Goal: Browse casually

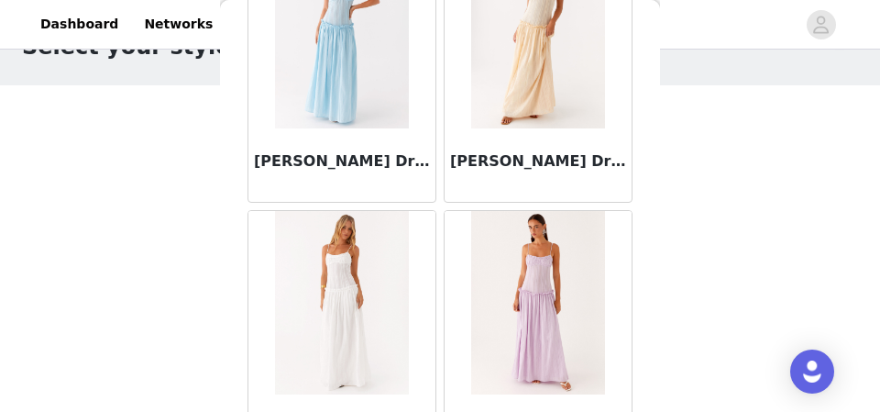
scroll to position [55551, 0]
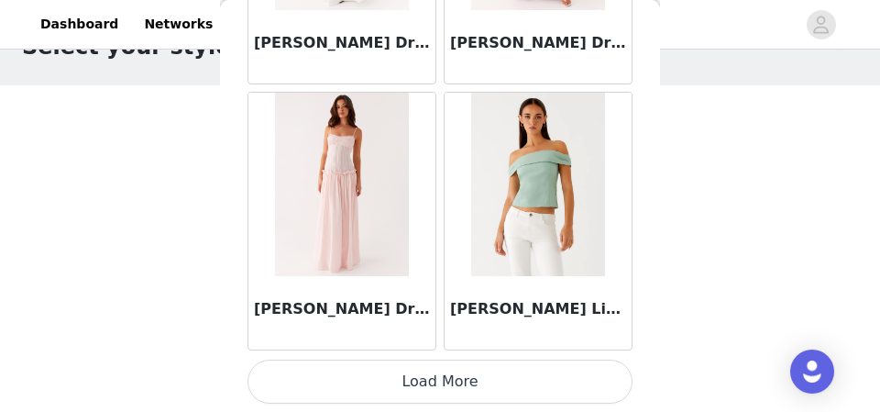
click at [472, 389] on button "Load More" at bounding box center [439, 381] width 385 height 44
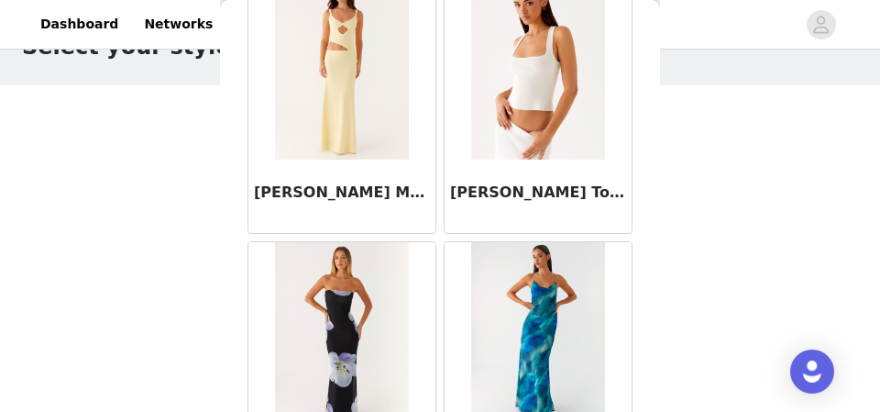
scroll to position [58209, 0]
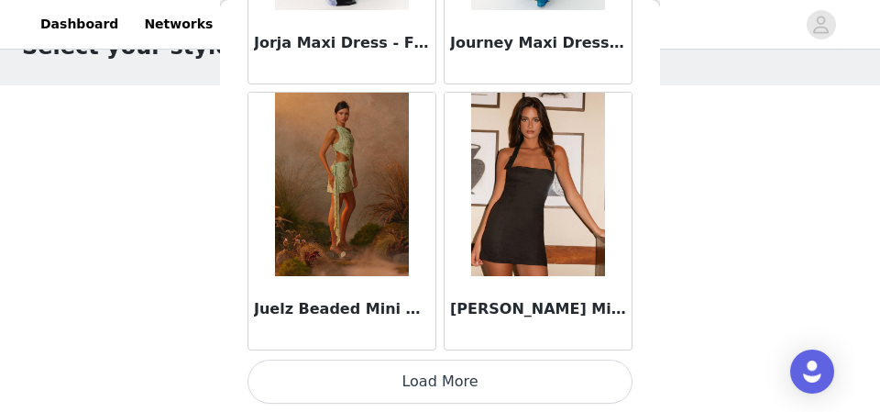
click at [462, 396] on button "Load More" at bounding box center [439, 381] width 385 height 44
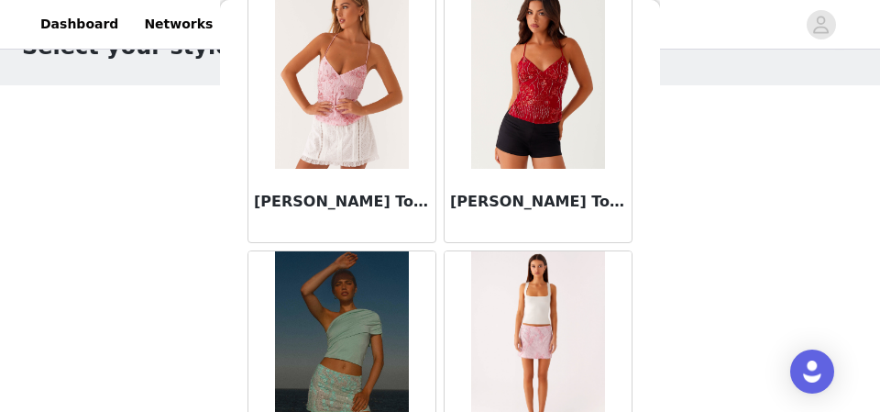
scroll to position [60867, 0]
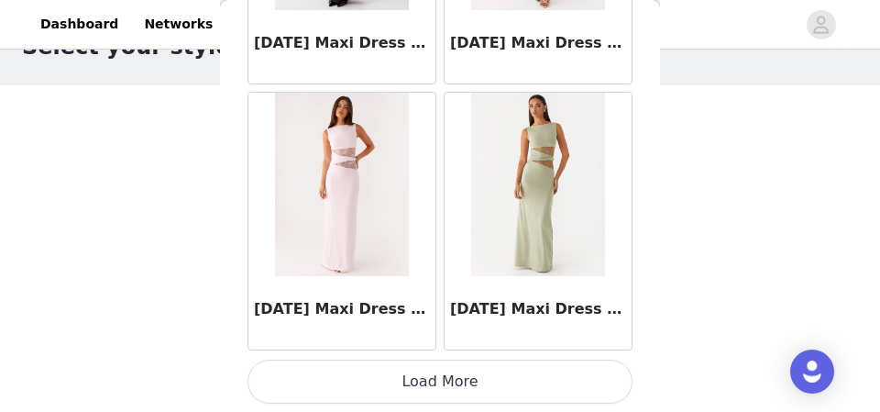
click at [441, 383] on button "Load More" at bounding box center [439, 381] width 385 height 44
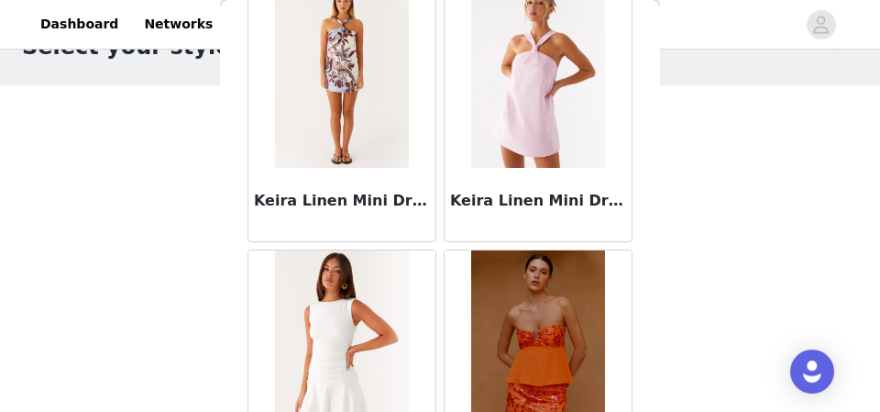
scroll to position [63525, 0]
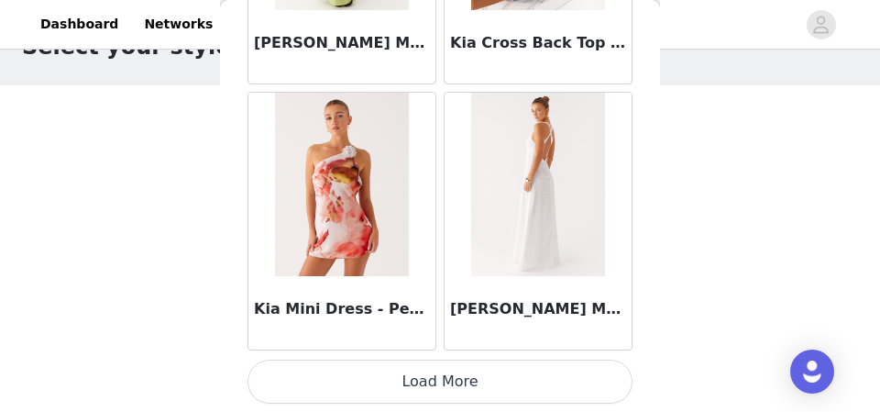
click at [395, 376] on button "Load More" at bounding box center [439, 381] width 385 height 44
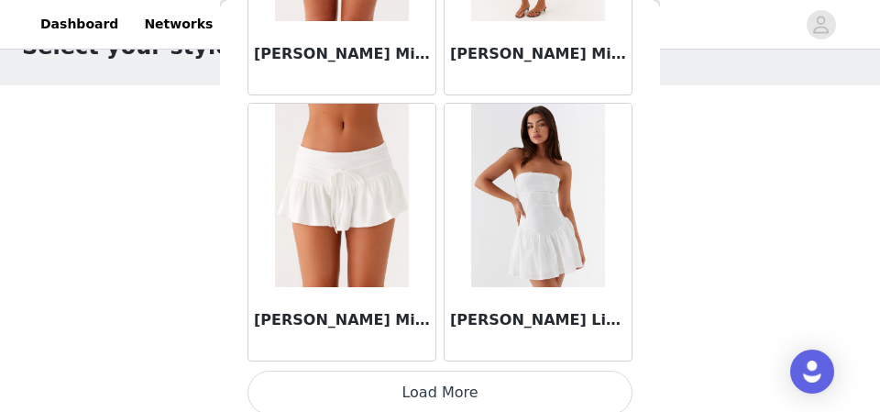
scroll to position [66183, 0]
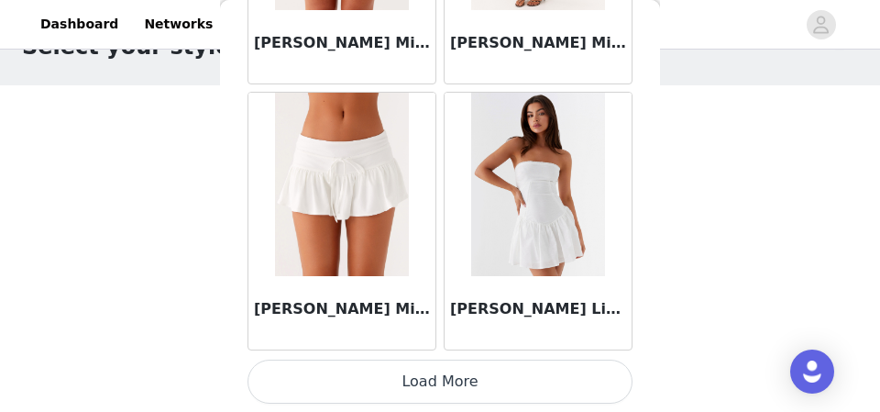
click at [410, 379] on button "Load More" at bounding box center [439, 381] width 385 height 44
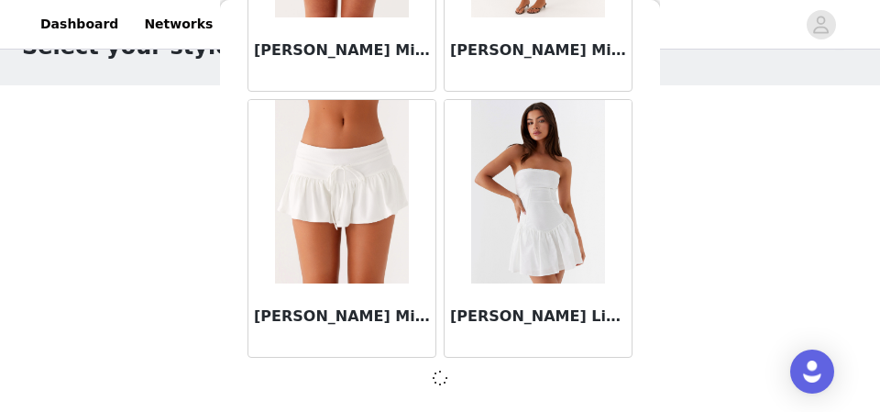
scroll to position [66175, 0]
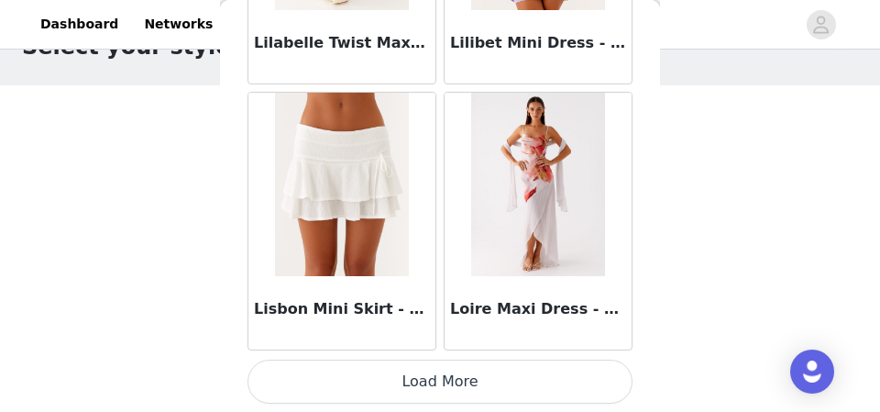
click at [410, 379] on button "Load More" at bounding box center [439, 381] width 385 height 44
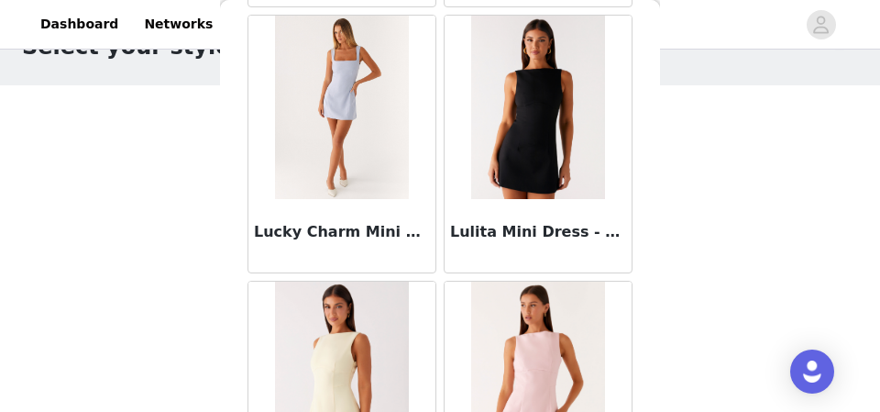
scroll to position [71499, 0]
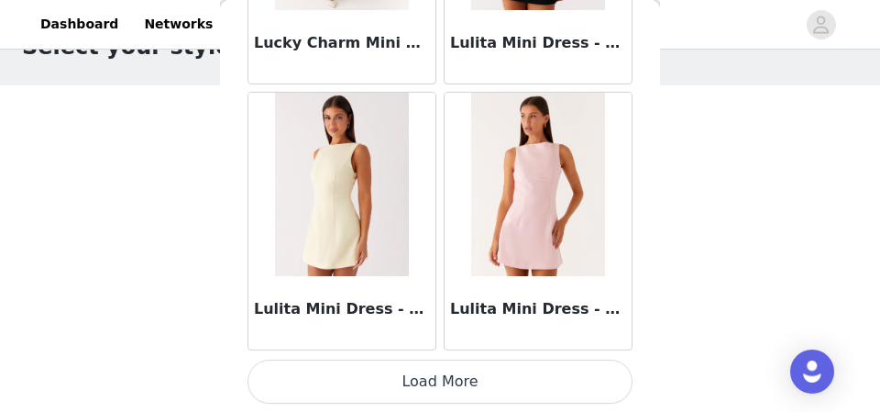
click at [389, 378] on button "Load More" at bounding box center [439, 381] width 385 height 44
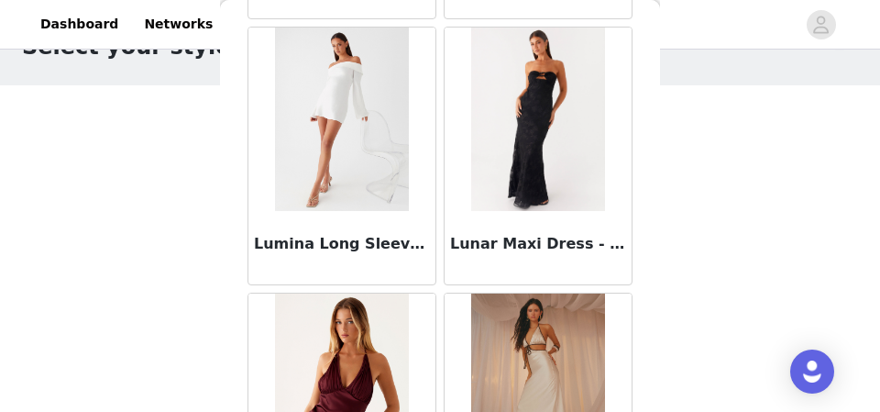
scroll to position [74157, 0]
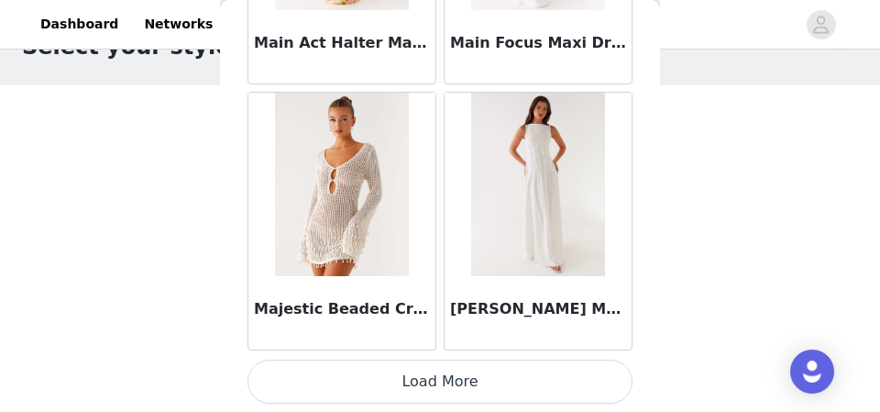
click at [454, 386] on button "Load More" at bounding box center [439, 381] width 385 height 44
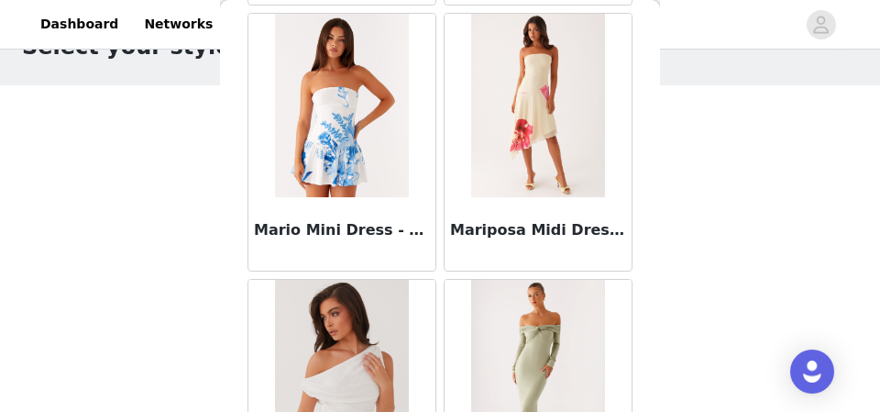
scroll to position [76815, 0]
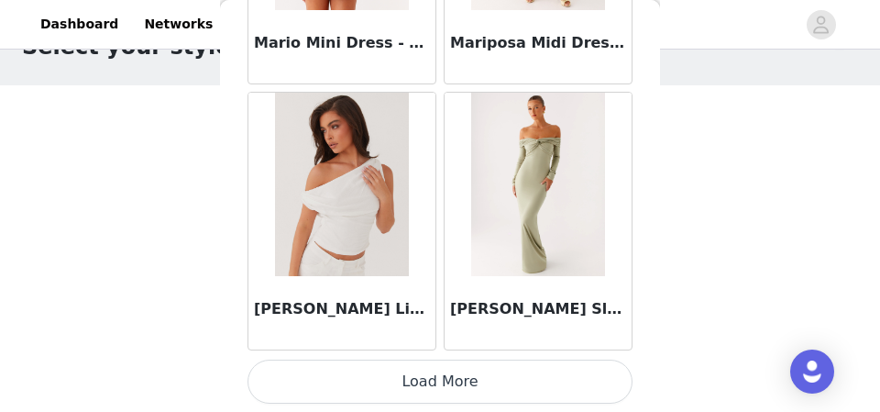
click at [442, 394] on button "Load More" at bounding box center [439, 381] width 385 height 44
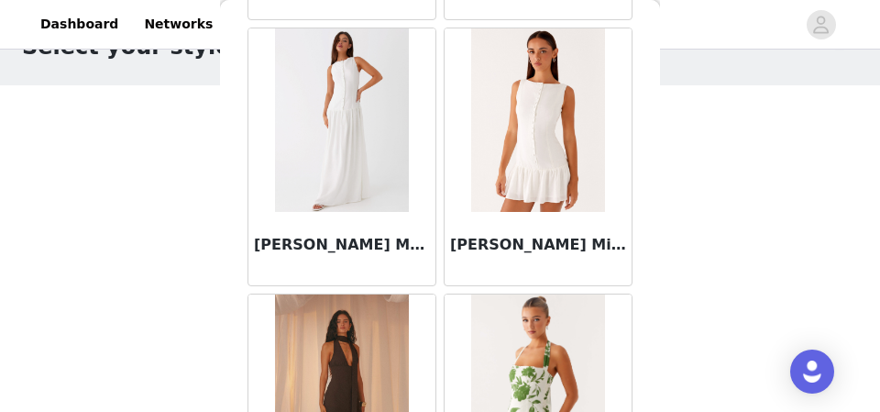
scroll to position [79473, 0]
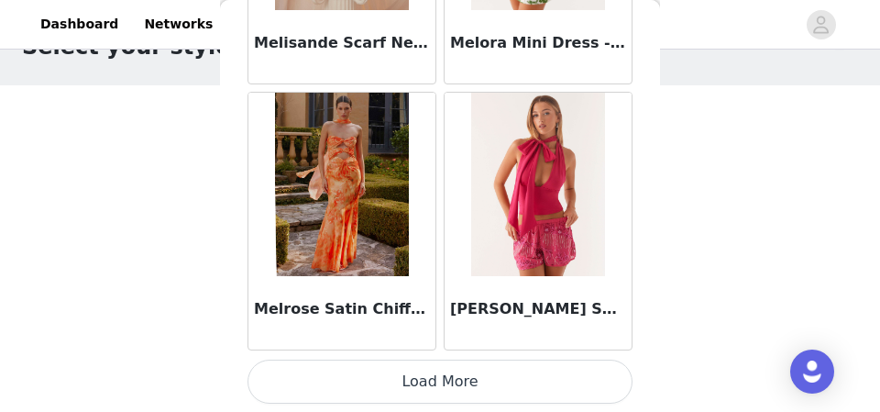
click at [443, 385] on button "Load More" at bounding box center [439, 381] width 385 height 44
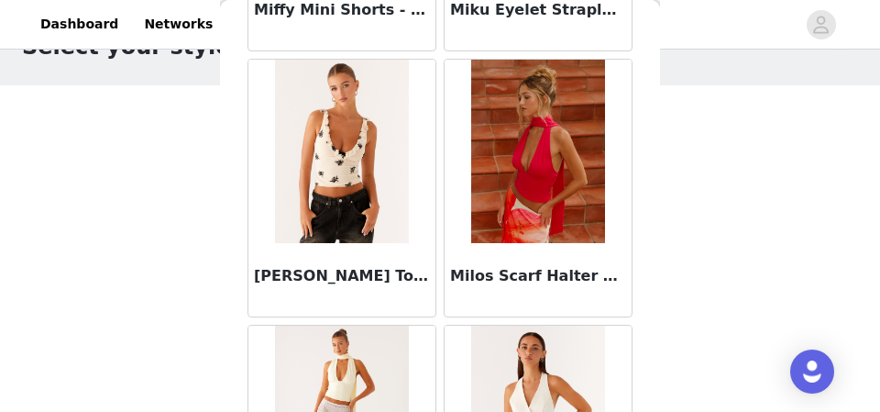
scroll to position [82131, 0]
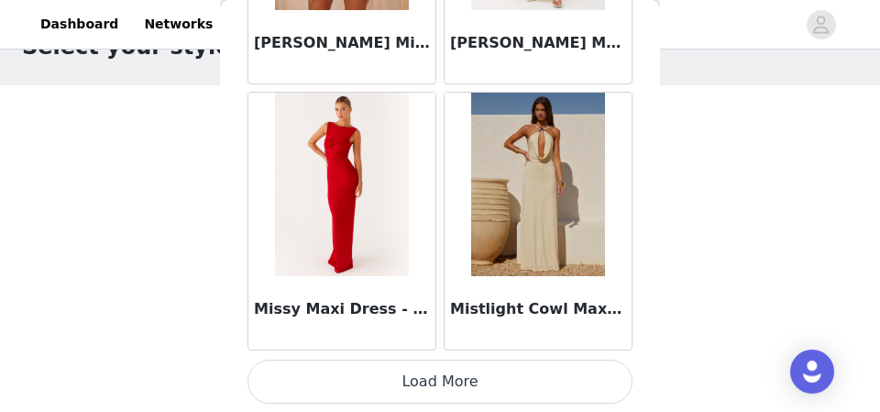
click at [460, 374] on button "Load More" at bounding box center [439, 381] width 385 height 44
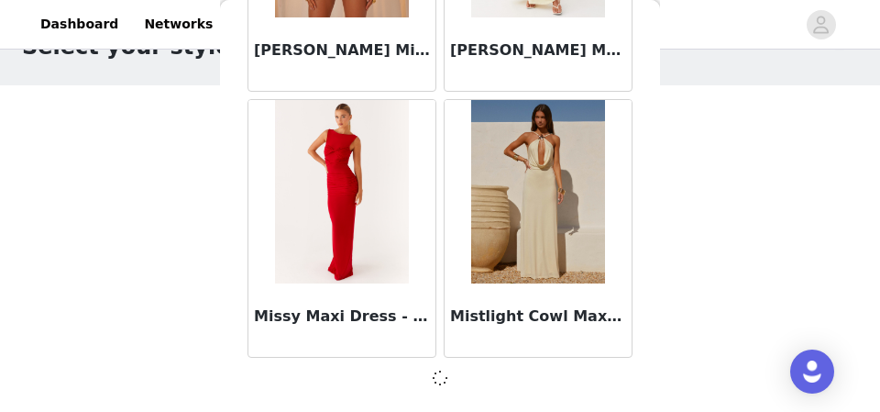
scroll to position [82122, 0]
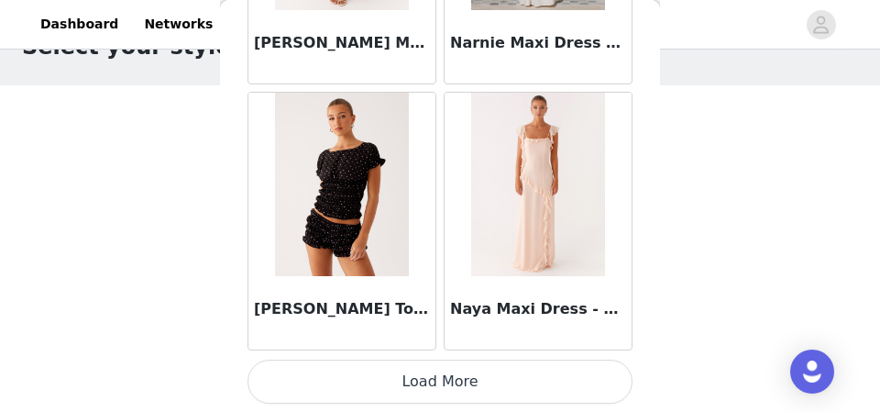
click at [463, 380] on button "Load More" at bounding box center [439, 381] width 385 height 44
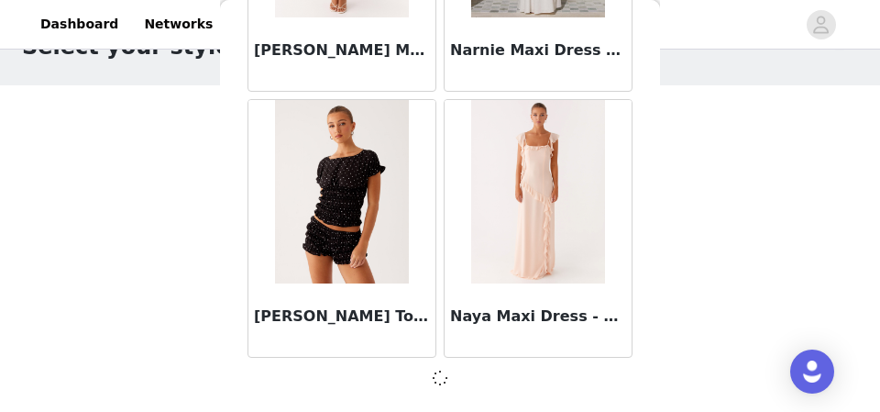
scroll to position [84780, 0]
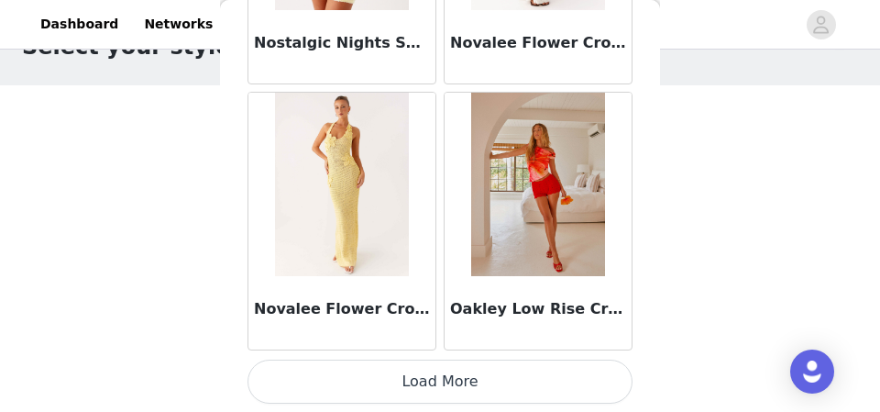
click at [465, 384] on button "Load More" at bounding box center [439, 381] width 385 height 44
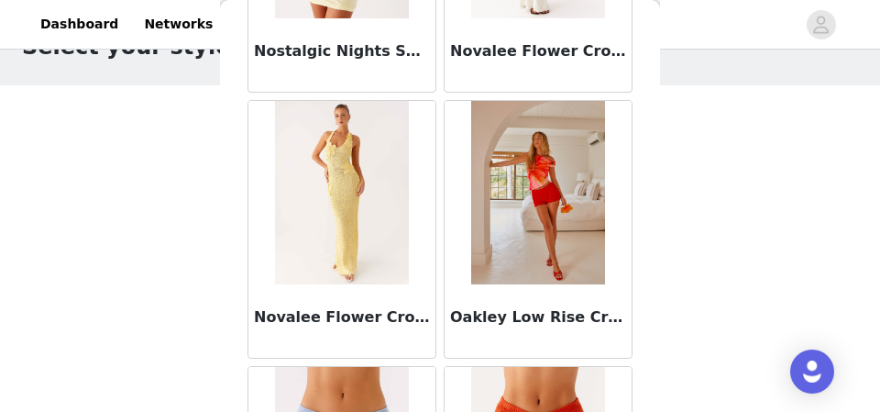
scroll to position [87447, 0]
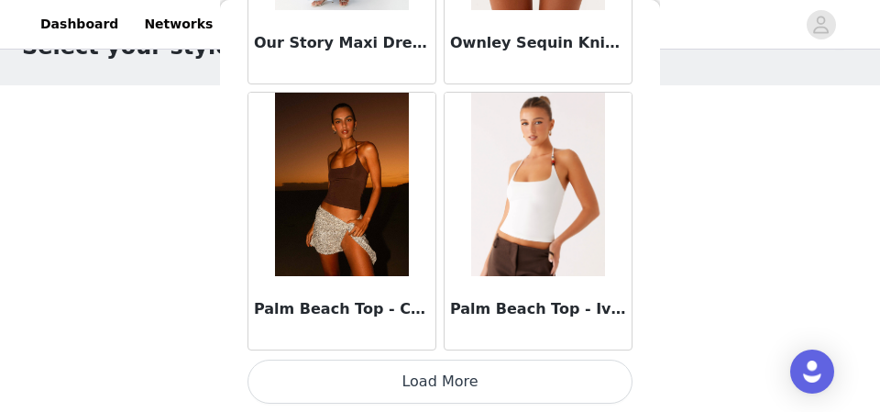
click at [436, 392] on button "Load More" at bounding box center [439, 381] width 385 height 44
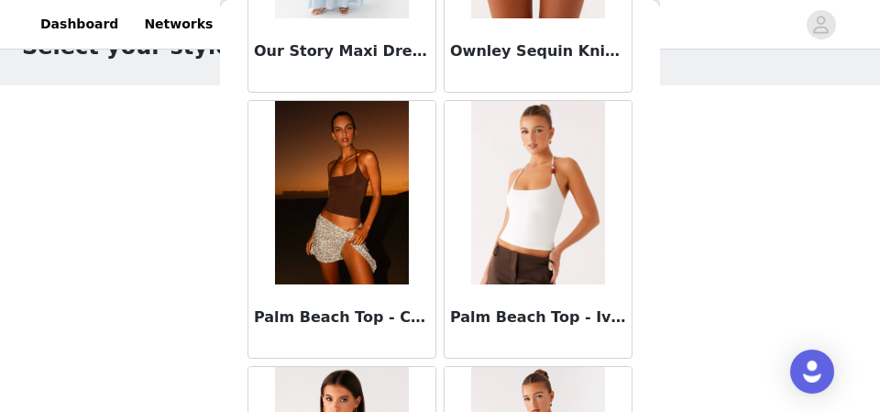
scroll to position [90105, 0]
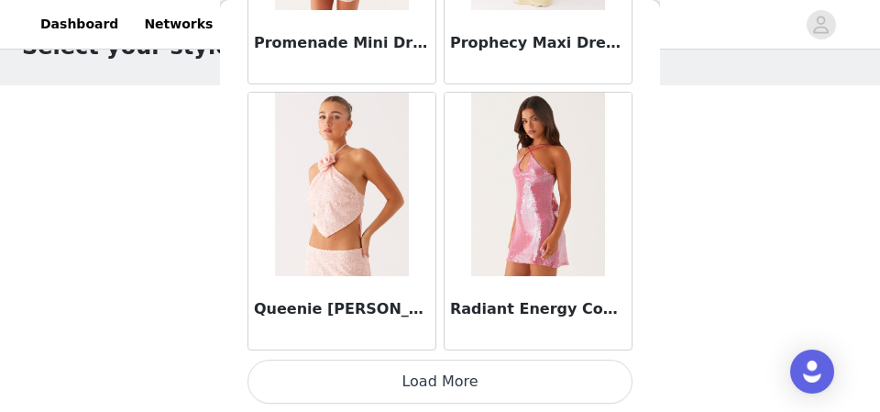
click at [436, 382] on button "Load More" at bounding box center [439, 381] width 385 height 44
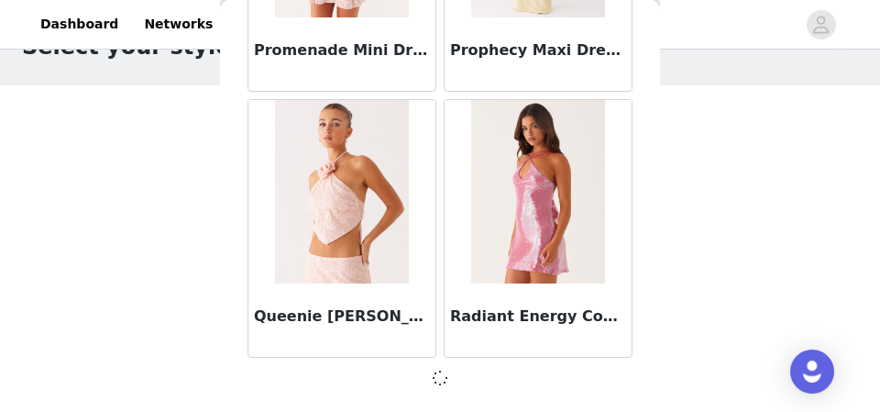
scroll to position [92754, 0]
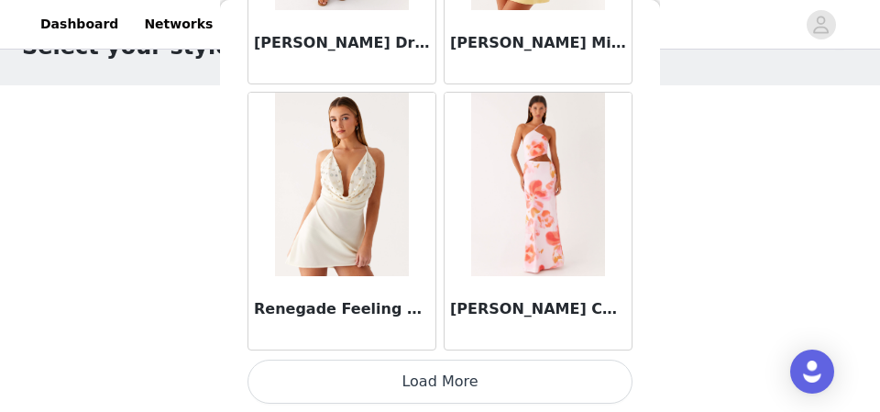
click at [436, 382] on button "Load More" at bounding box center [439, 381] width 385 height 44
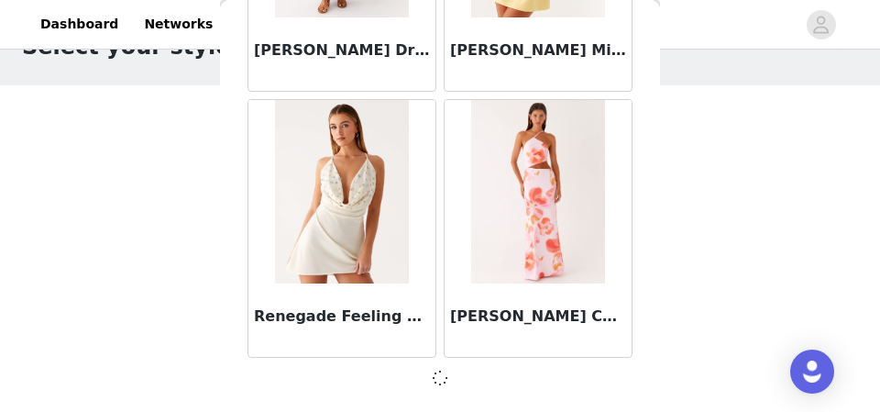
scroll to position [95412, 0]
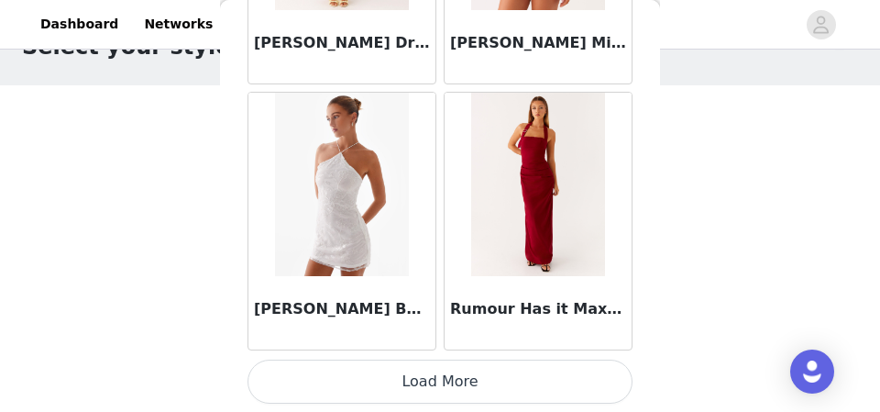
click at [436, 382] on button "Load More" at bounding box center [439, 381] width 385 height 44
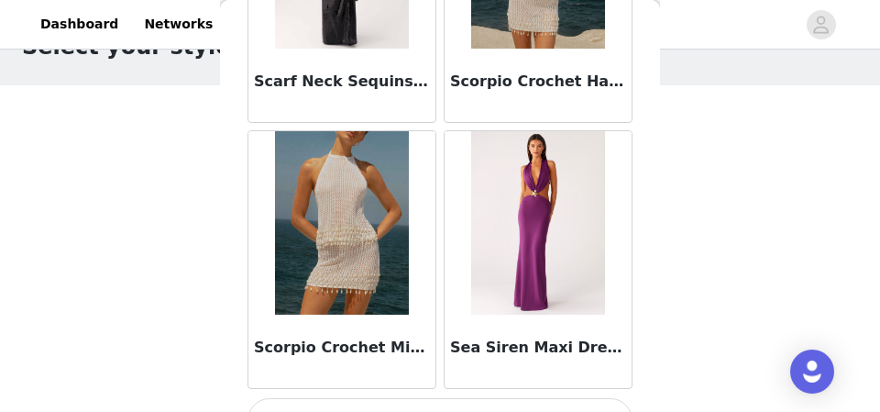
scroll to position [100736, 0]
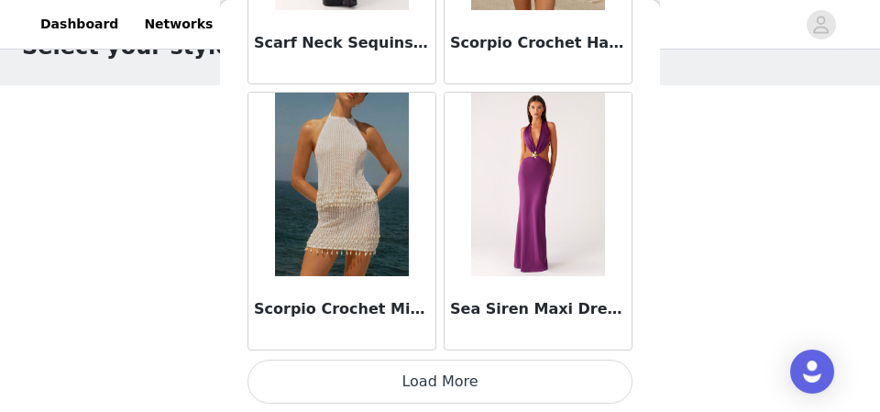
click at [439, 380] on button "Load More" at bounding box center [439, 381] width 385 height 44
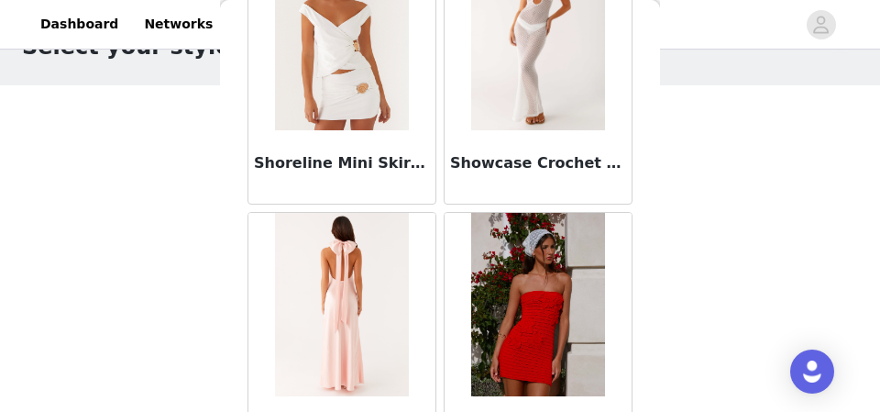
scroll to position [103394, 0]
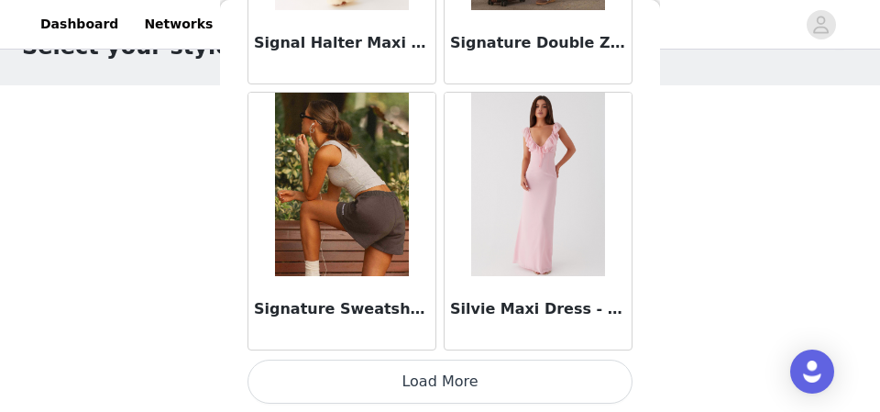
click at [434, 386] on button "Load More" at bounding box center [439, 381] width 385 height 44
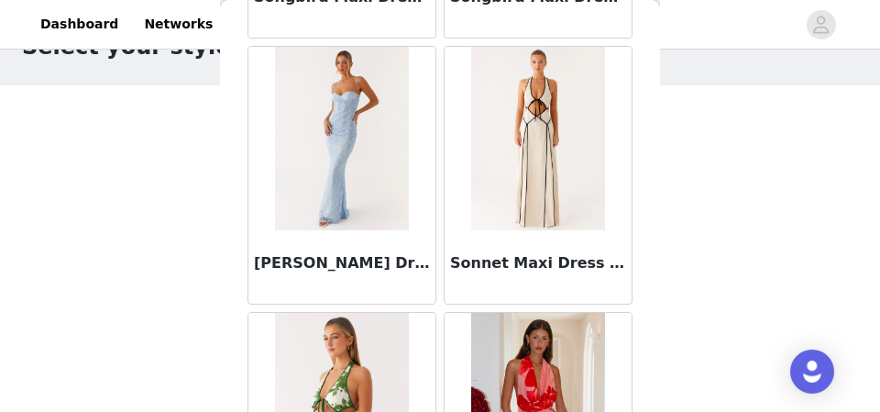
scroll to position [106052, 0]
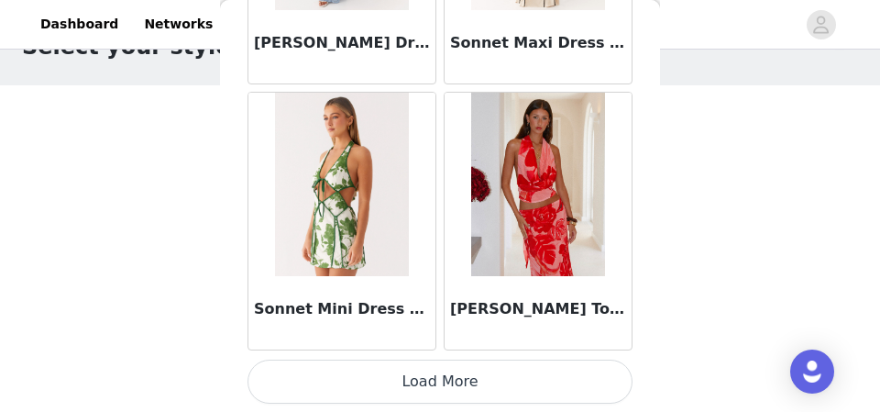
click at [434, 389] on button "Load More" at bounding box center [439, 381] width 385 height 44
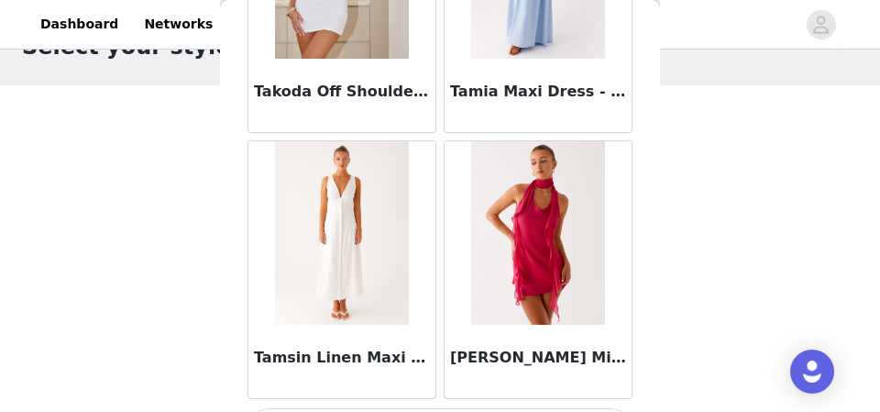
scroll to position [108710, 0]
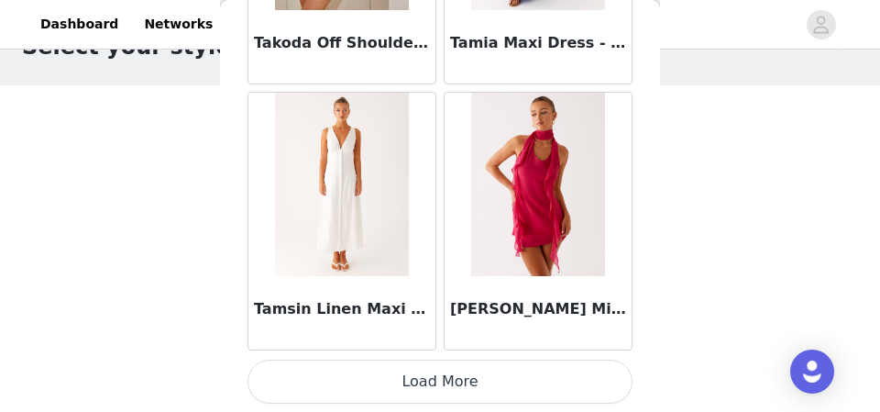
click at [450, 386] on button "Load More" at bounding box center [439, 381] width 385 height 44
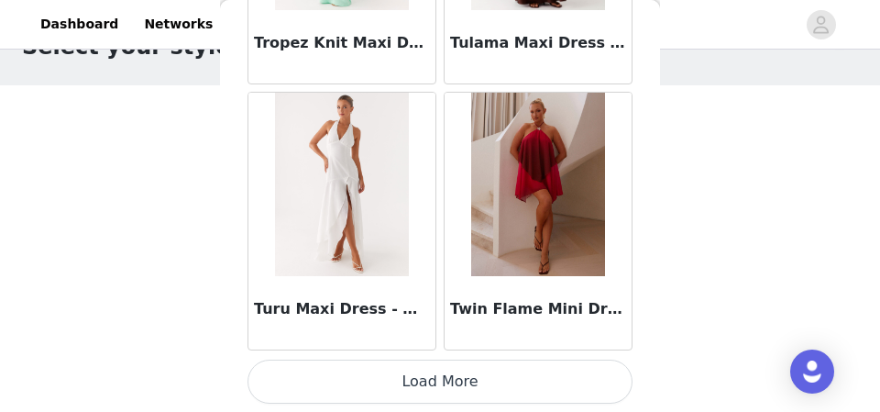
click at [447, 386] on button "Load More" at bounding box center [439, 381] width 385 height 44
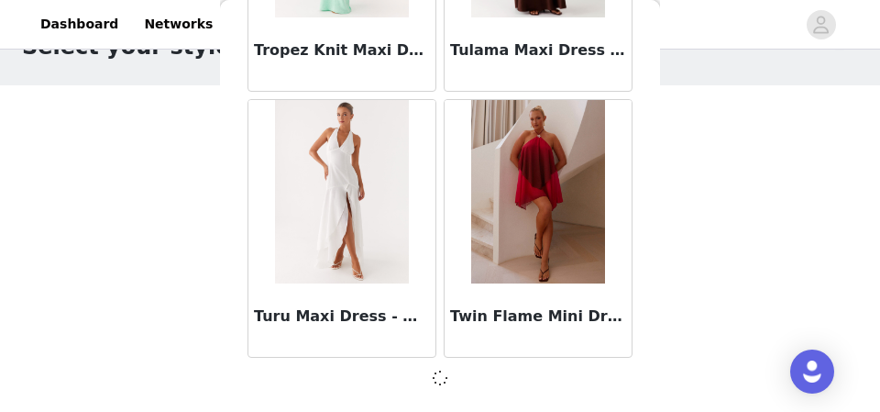
scroll to position [111360, 0]
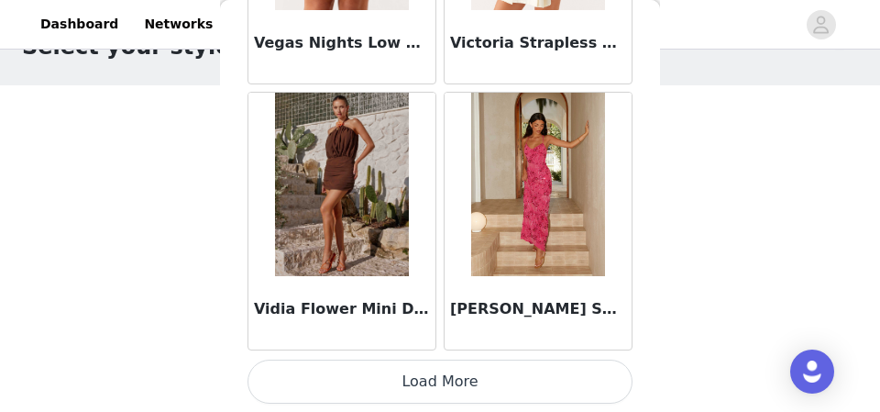
click at [447, 390] on button "Load More" at bounding box center [439, 381] width 385 height 44
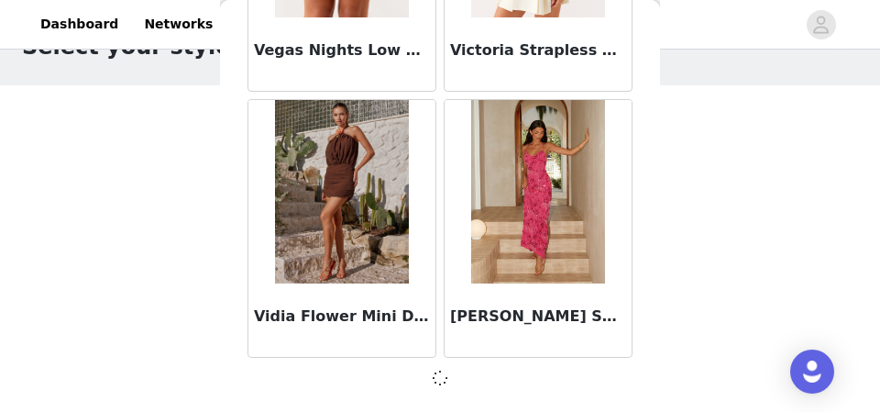
scroll to position [114018, 0]
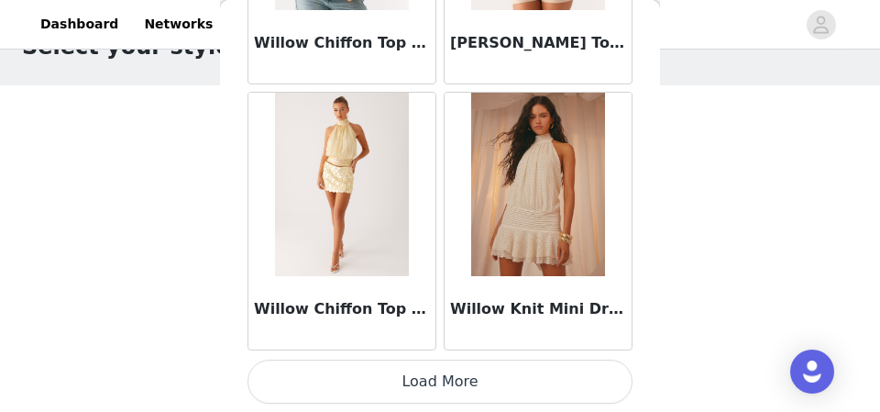
click at [434, 376] on button "Load More" at bounding box center [439, 381] width 385 height 44
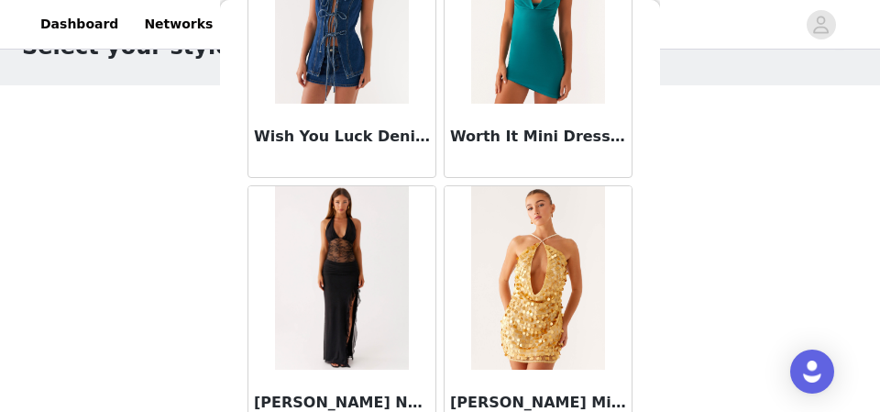
scroll to position [119342, 0]
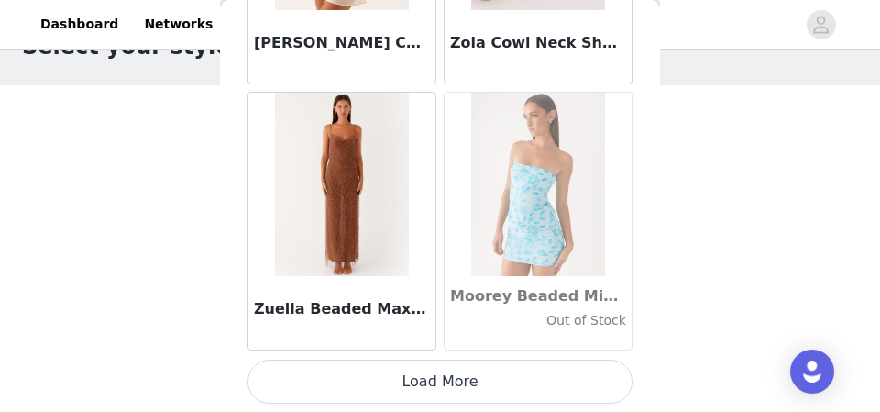
click at [446, 372] on button "Load More" at bounding box center [439, 381] width 385 height 44
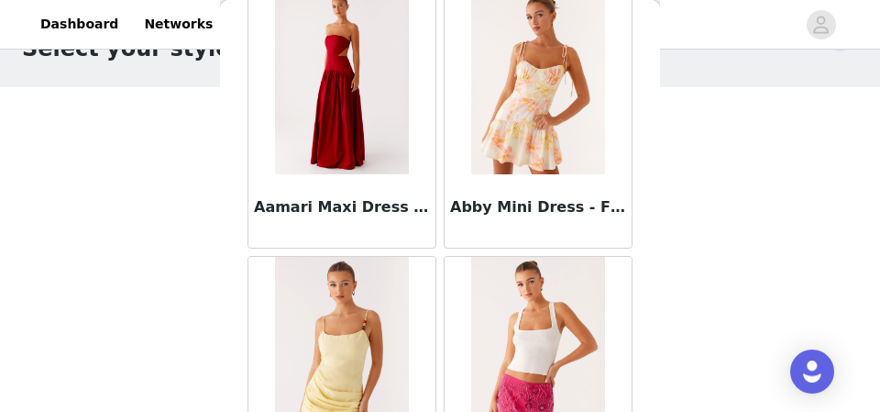
scroll to position [0, 0]
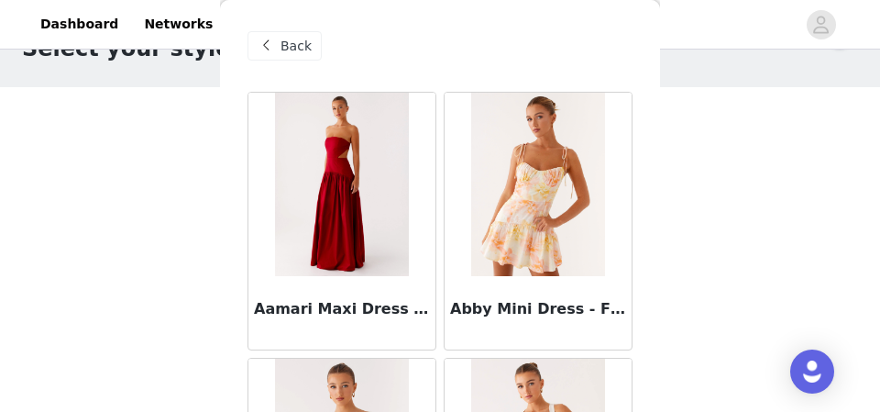
click at [294, 37] on span "Back" at bounding box center [295, 46] width 31 height 19
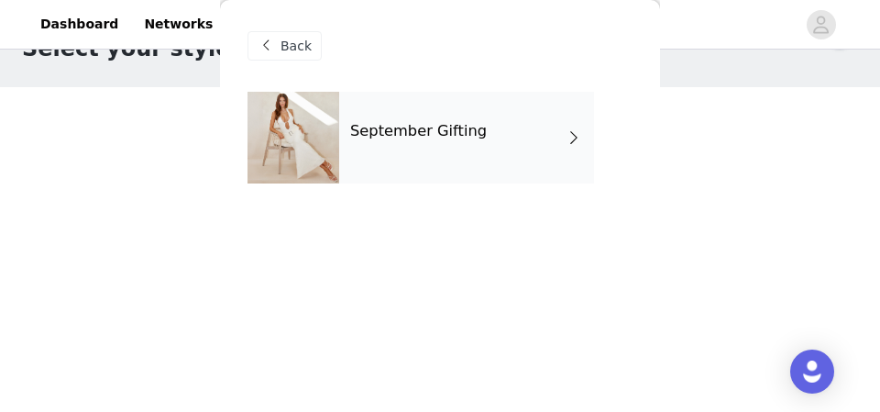
click at [302, 43] on span "Back" at bounding box center [295, 46] width 31 height 19
